Goal: Task Accomplishment & Management: Use online tool/utility

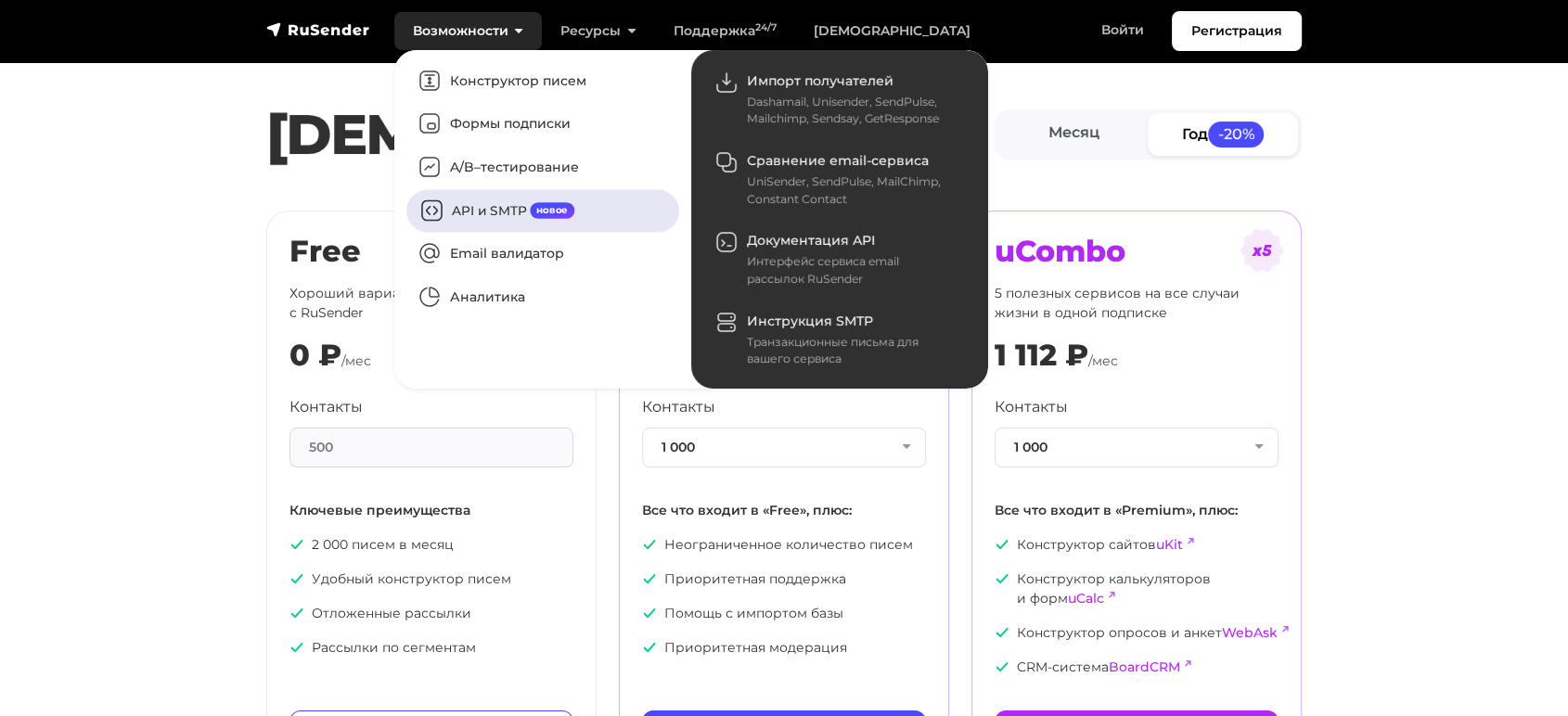
click at [488, 208] on link "API и SMTP новое" at bounding box center [543, 210] width 273 height 42
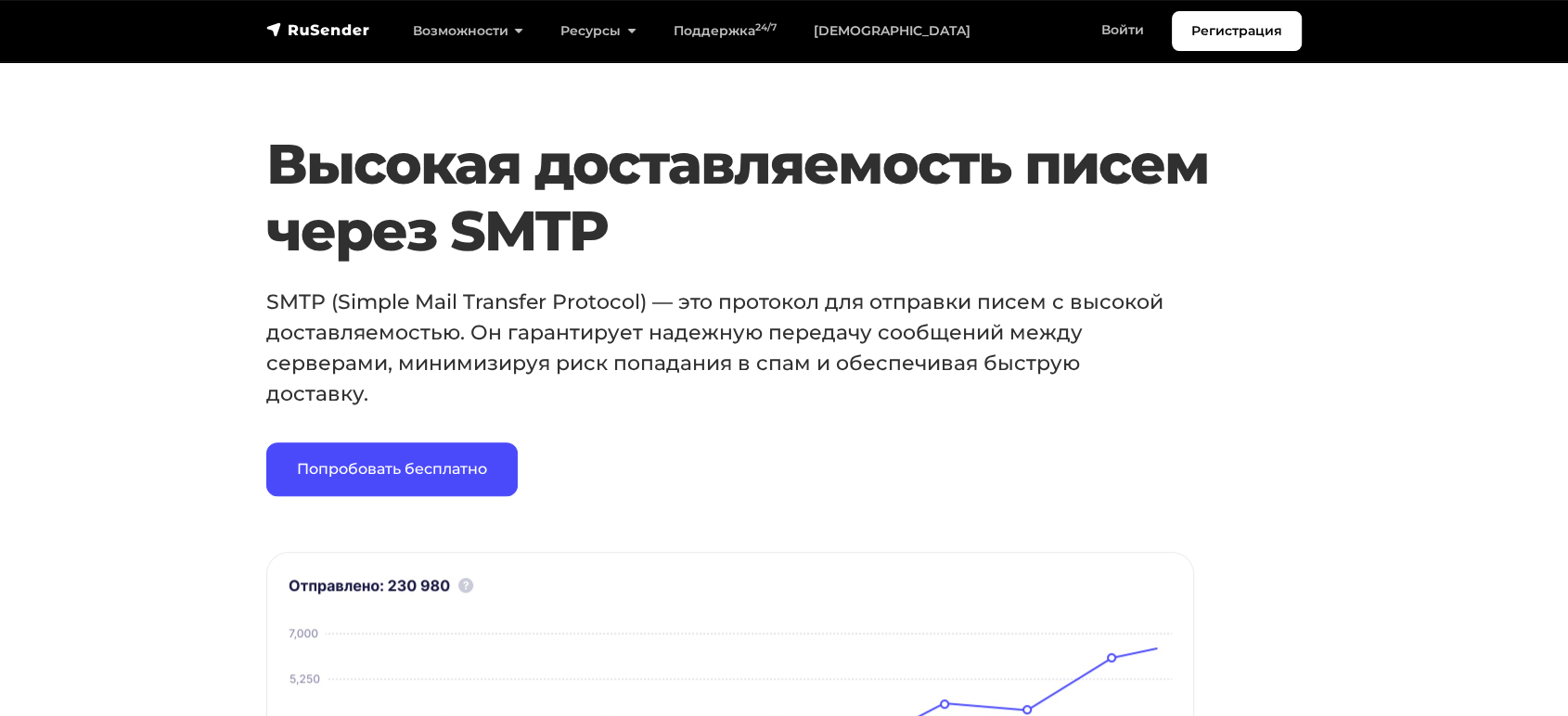
scroll to position [1203, 0]
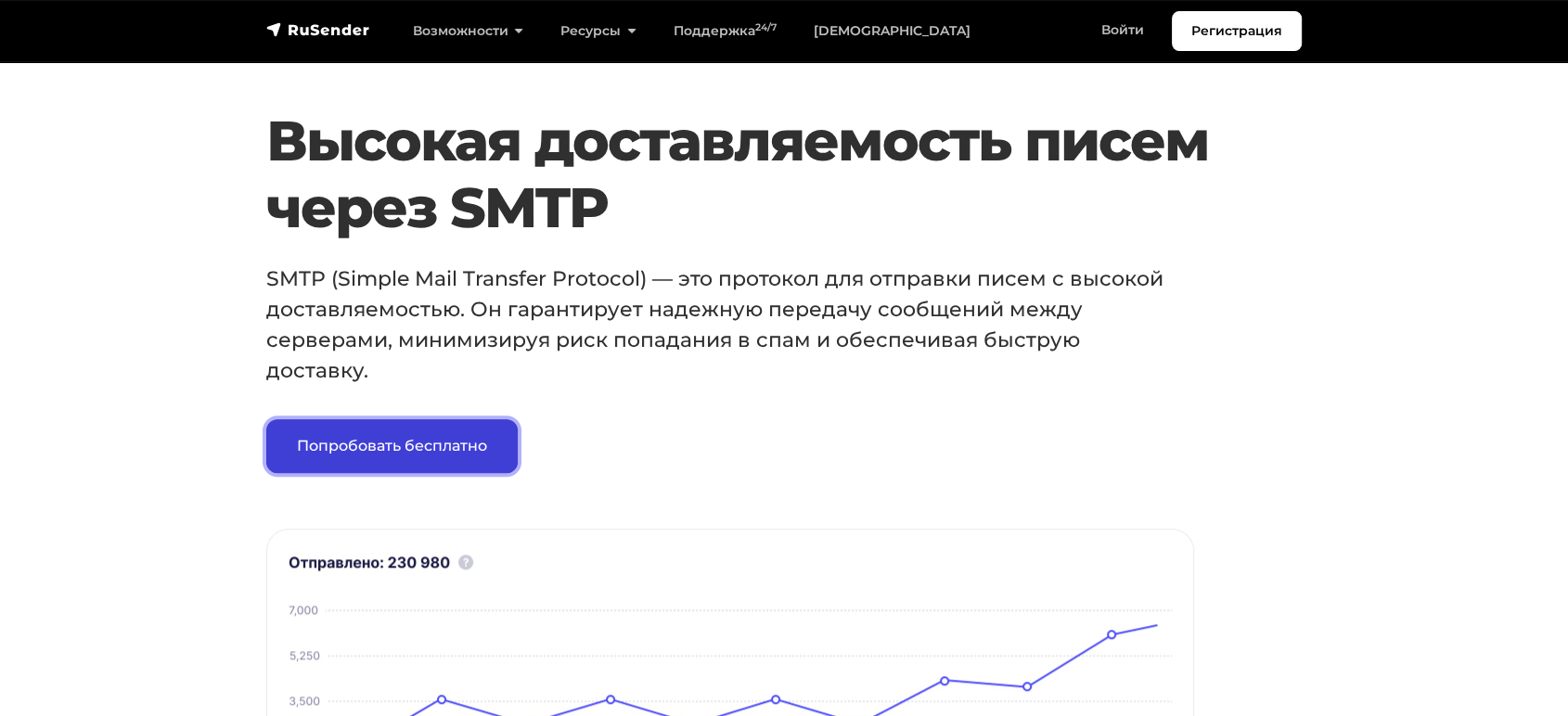
click at [348, 441] on link "Попробовать бесплатно" at bounding box center [391, 446] width 251 height 54
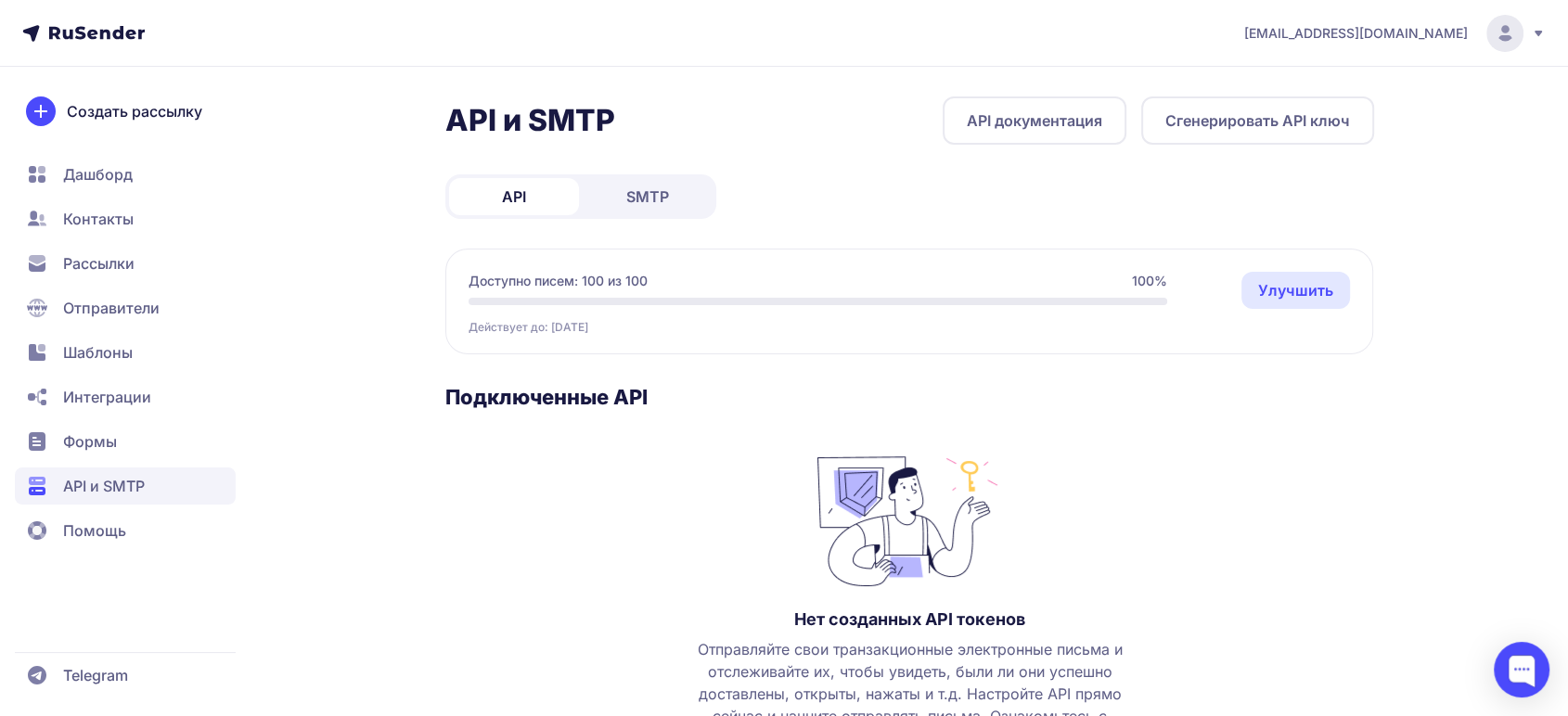
click at [642, 195] on span "SMTP" at bounding box center [647, 196] width 42 height 23
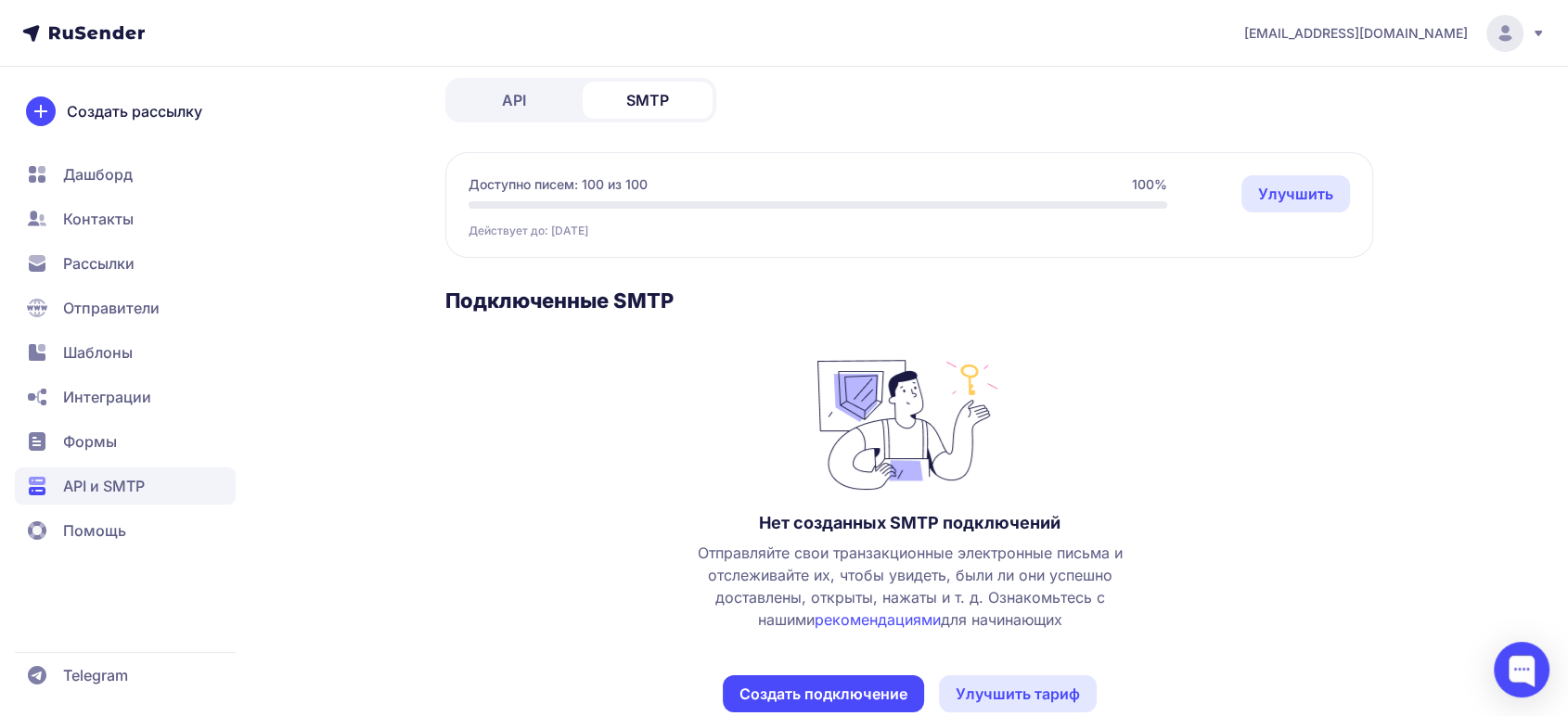
scroll to position [136, 0]
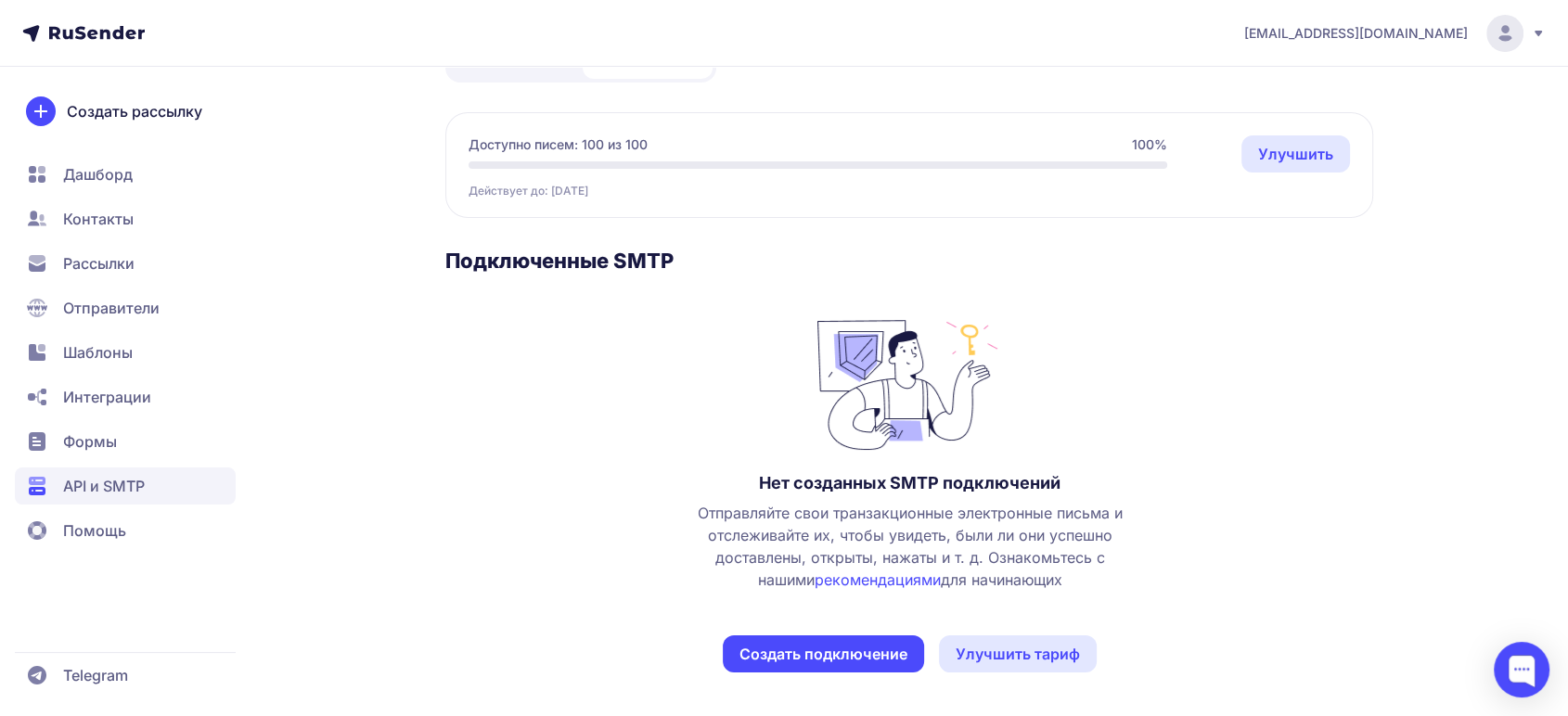
click at [1282, 154] on link "Улучшить" at bounding box center [1296, 155] width 108 height 37
